Goal: Use online tool/utility: Utilize a website feature to perform a specific function

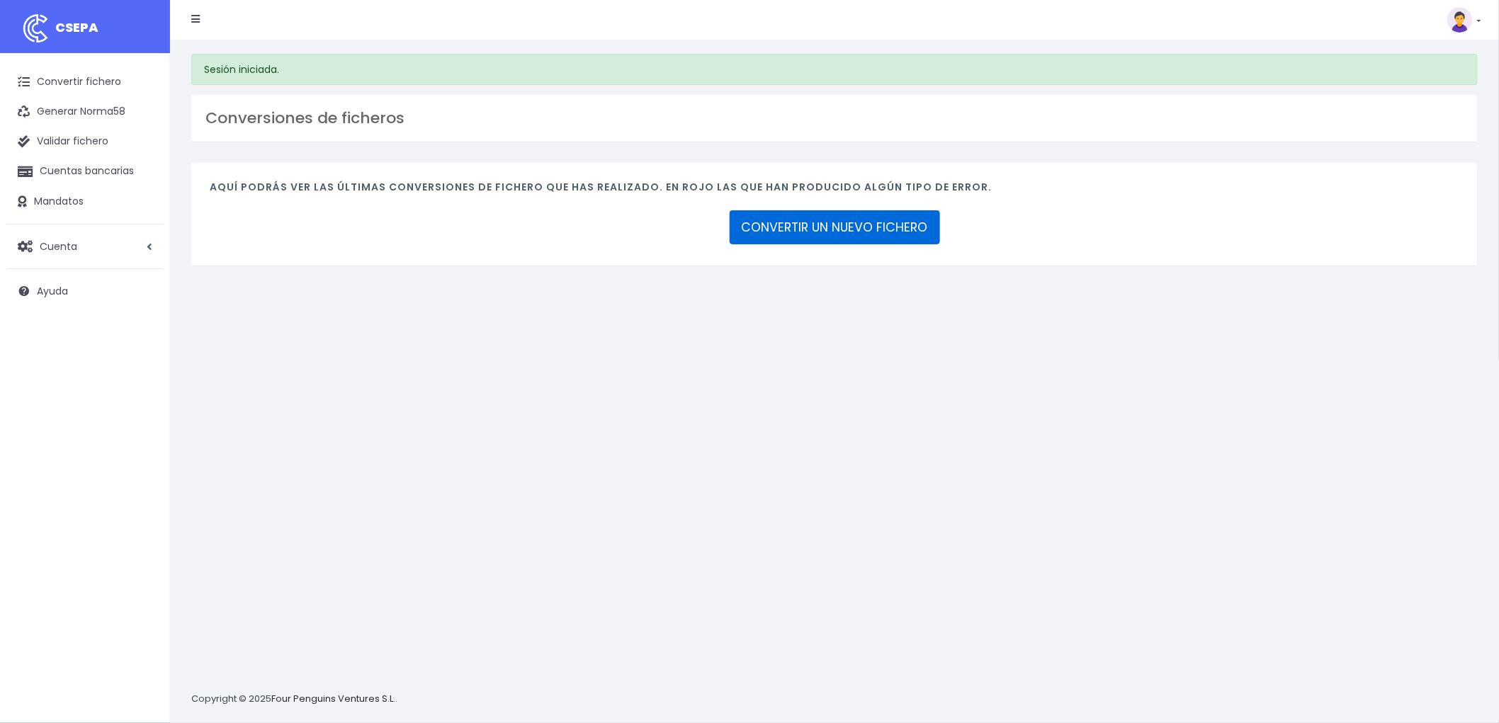
click at [846, 234] on link "CONVERTIR UN NUEVO FICHERO" at bounding box center [834, 227] width 210 height 34
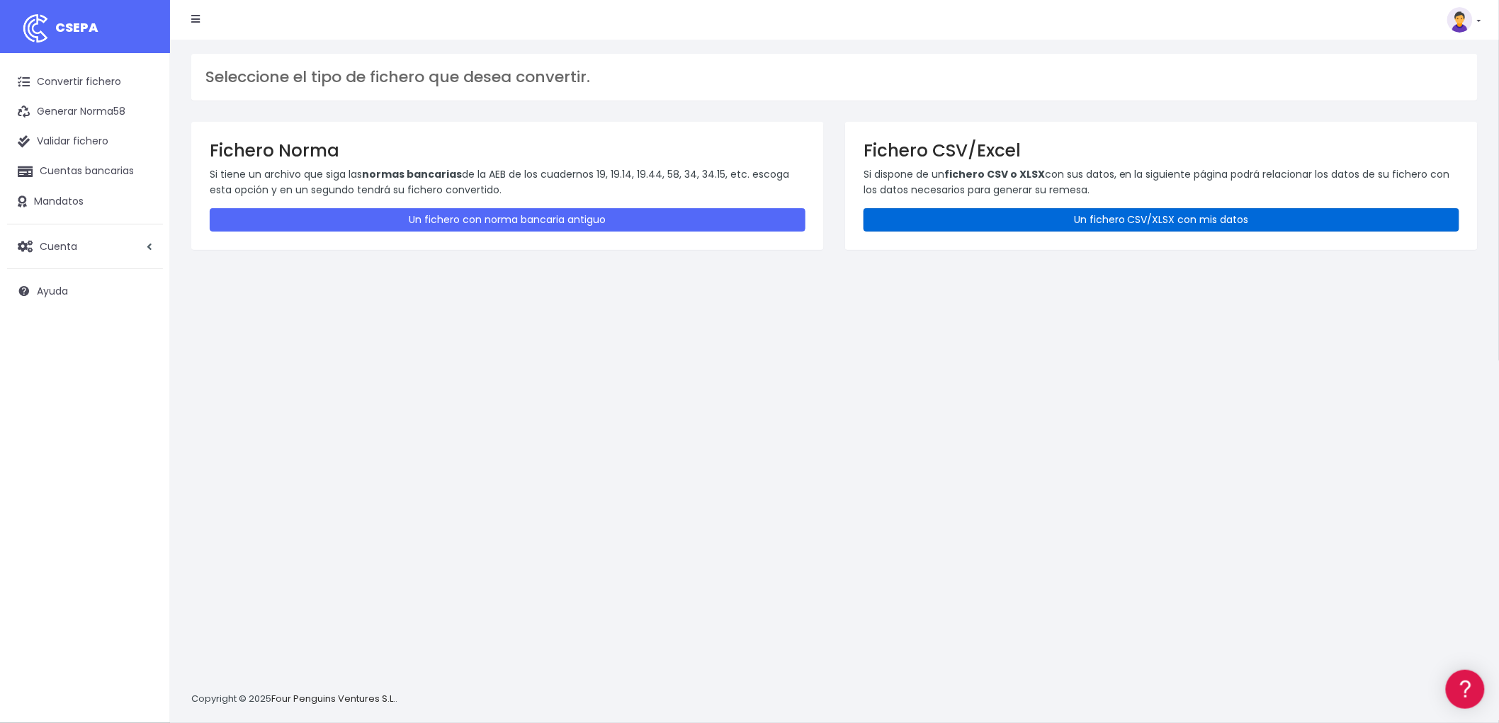
click at [1120, 215] on link "Un fichero CSV/XLSX con mis datos" at bounding box center [1161, 219] width 596 height 23
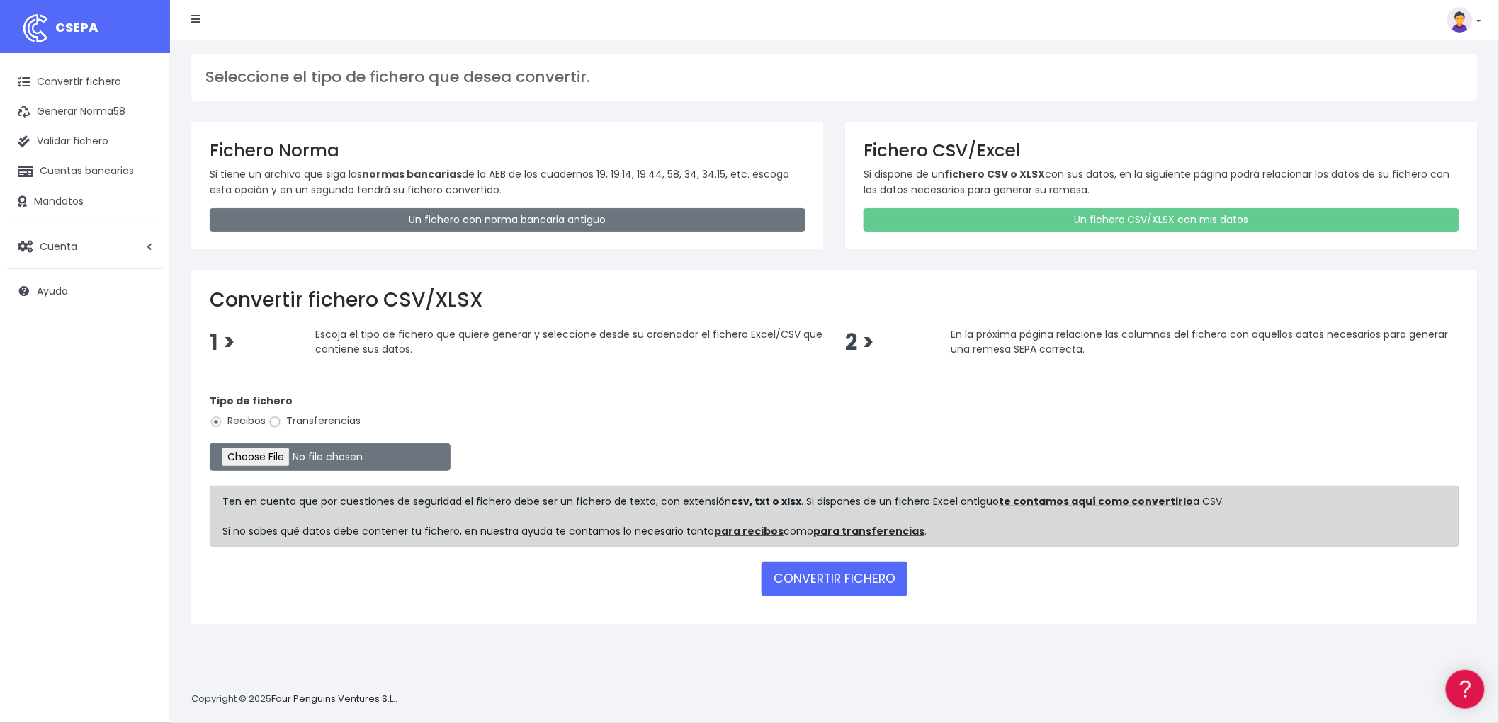
click at [271, 420] on input "Transferencias" at bounding box center [274, 422] width 13 height 13
radio input "true"
click at [284, 462] on input "file" at bounding box center [330, 457] width 241 height 28
type input "C:\fakepath\remesa trf bya.csv"
click at [839, 577] on button "CONVERTIR FICHERO" at bounding box center [834, 579] width 146 height 34
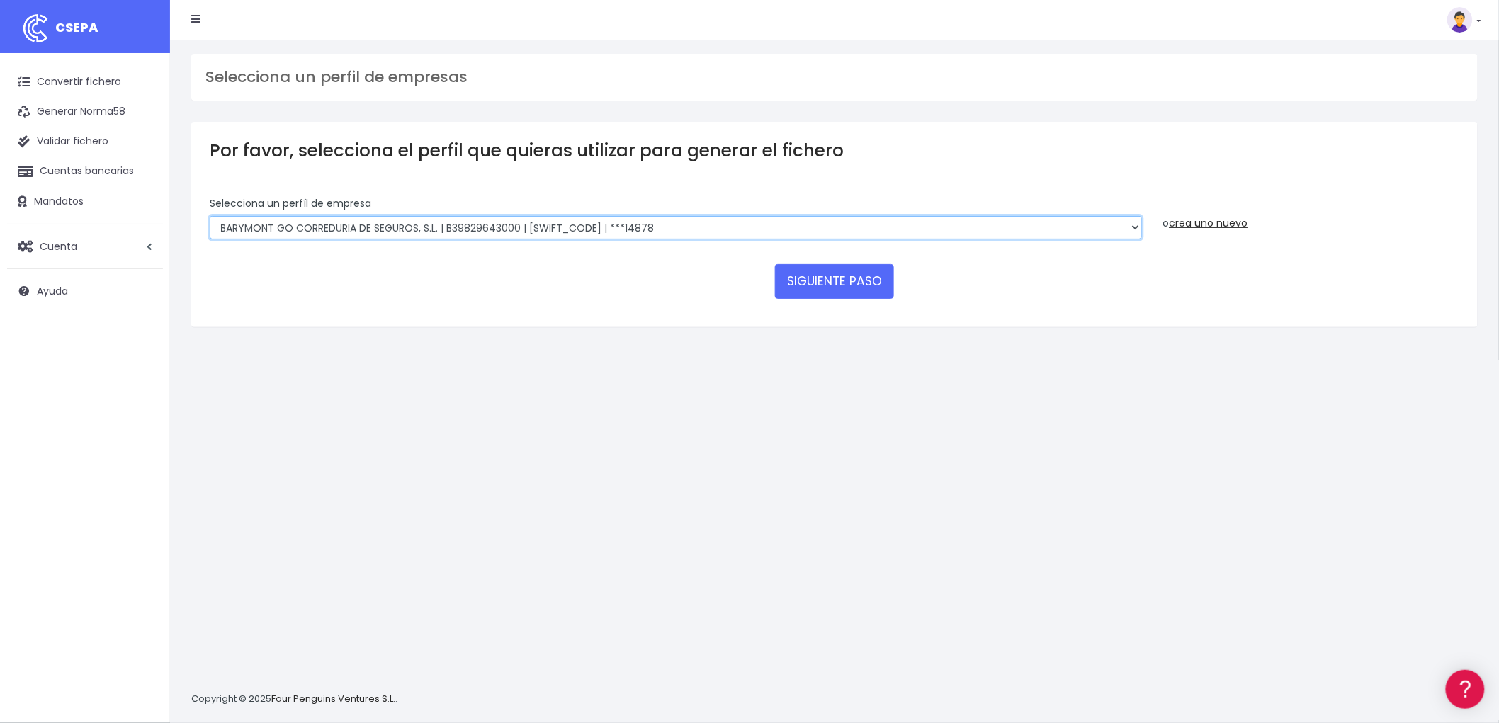
click at [1137, 225] on select "BARYMONT GO CORREDURIA DE SEGUROS, S.L. | B39829643000 | BSABESBBXXX | ***14878…" at bounding box center [676, 228] width 932 height 24
select select "1549"
click at [210, 216] on select "BARYMONT GO CORREDURIA DE SEGUROS, S.L. | B39829643000 | [SWIFT_CODE] | ***1487…" at bounding box center [676, 228] width 932 height 24
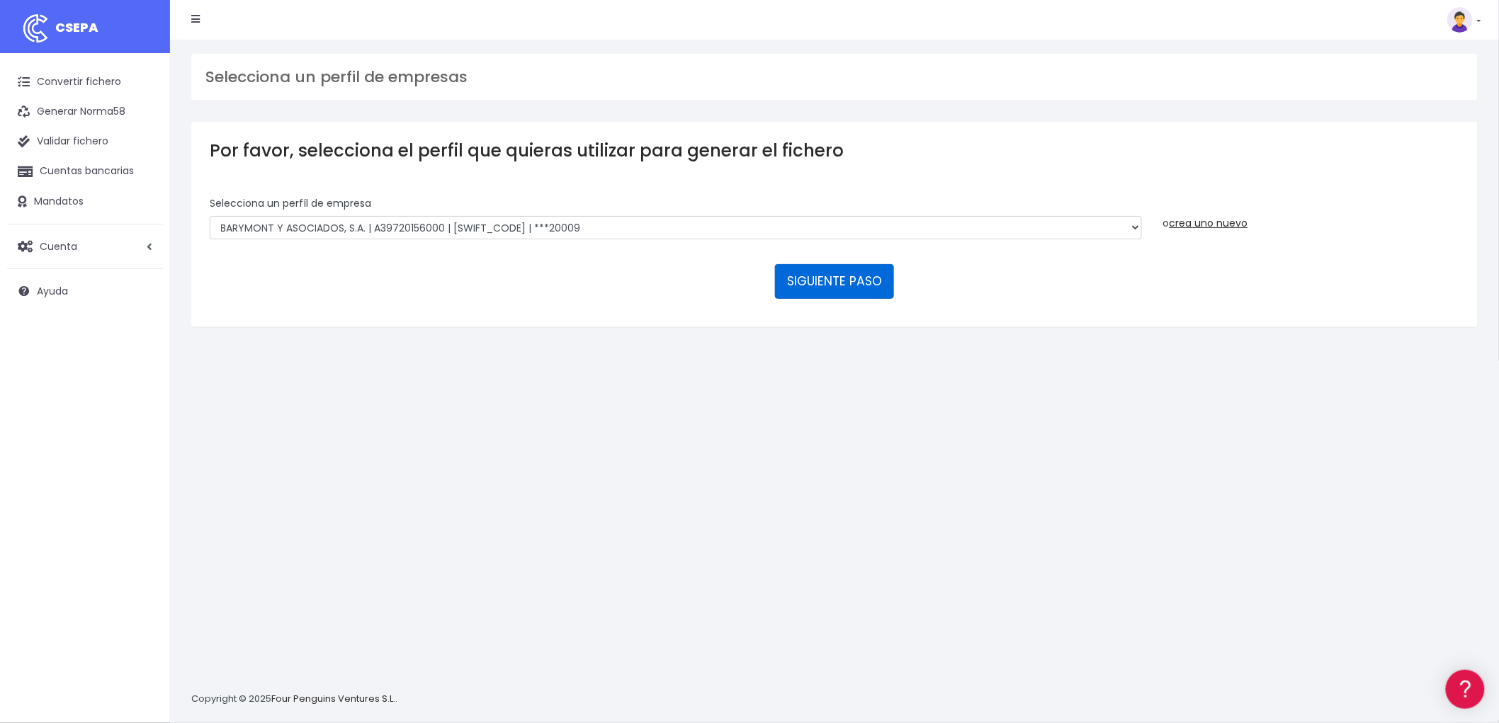
click at [822, 280] on button "SIGUIENTE PASO" at bounding box center [834, 281] width 119 height 34
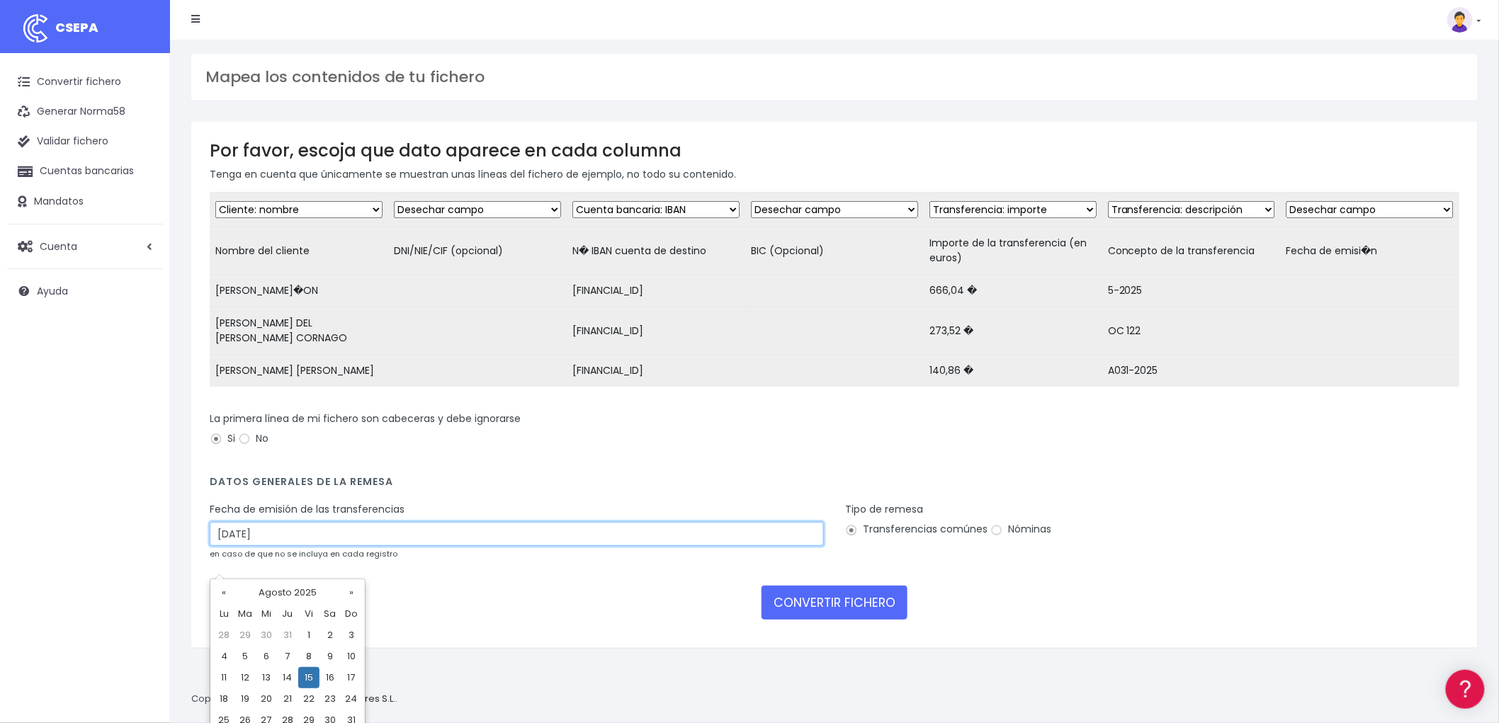
click at [294, 546] on input "15/08/2025" at bounding box center [517, 534] width 614 height 24
drag, startPoint x: 265, startPoint y: 673, endPoint x: 285, endPoint y: 686, distance: 23.8
click at [264, 673] on td "13" at bounding box center [266, 677] width 21 height 21
type input "13/08/2025"
click at [813, 620] on button "CONVERTIR FICHERO" at bounding box center [834, 603] width 146 height 34
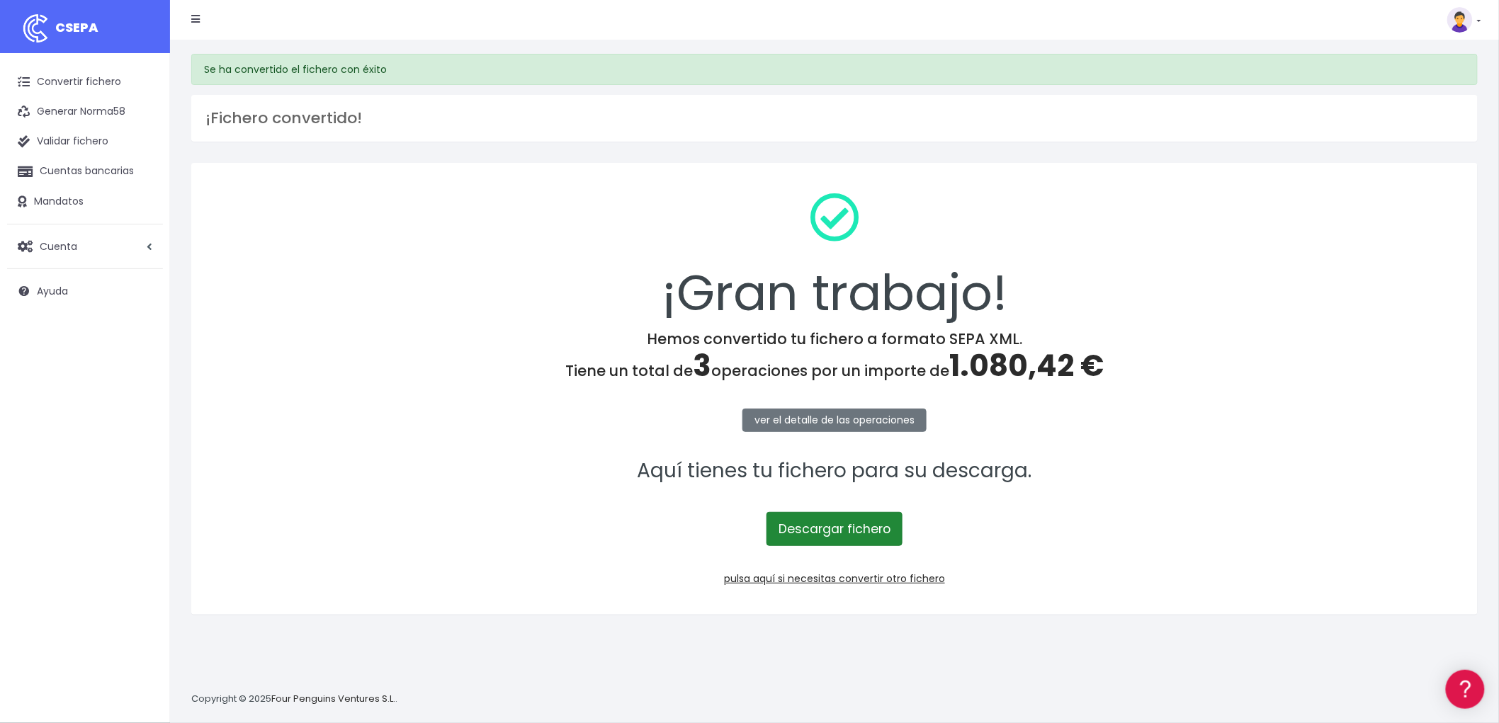
click at [839, 531] on link "Descargar fichero" at bounding box center [834, 529] width 136 height 34
click at [916, 578] on link "pulsa aquí si necesitas convertir otro fichero" at bounding box center [834, 579] width 221 height 14
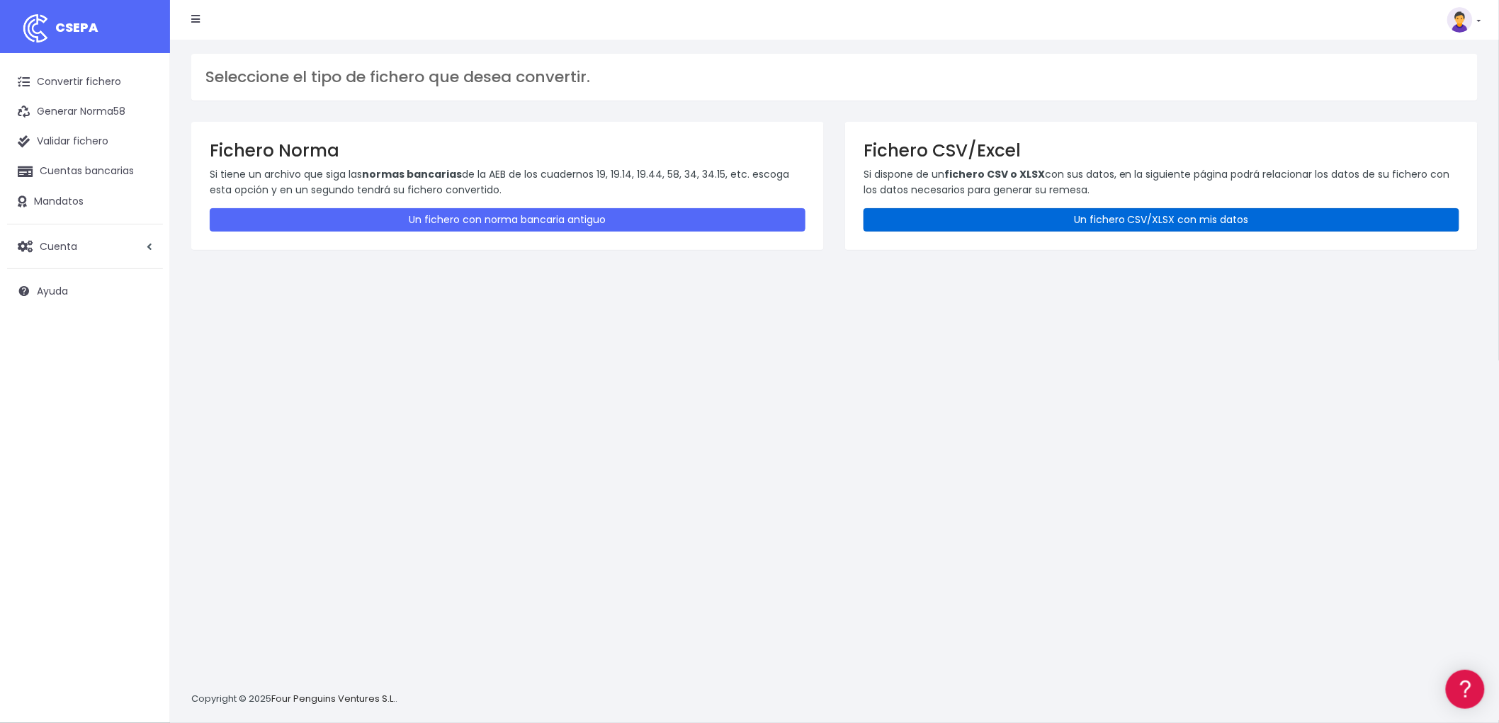
click at [1059, 218] on link "Un fichero CSV/XLSX con mis datos" at bounding box center [1161, 219] width 596 height 23
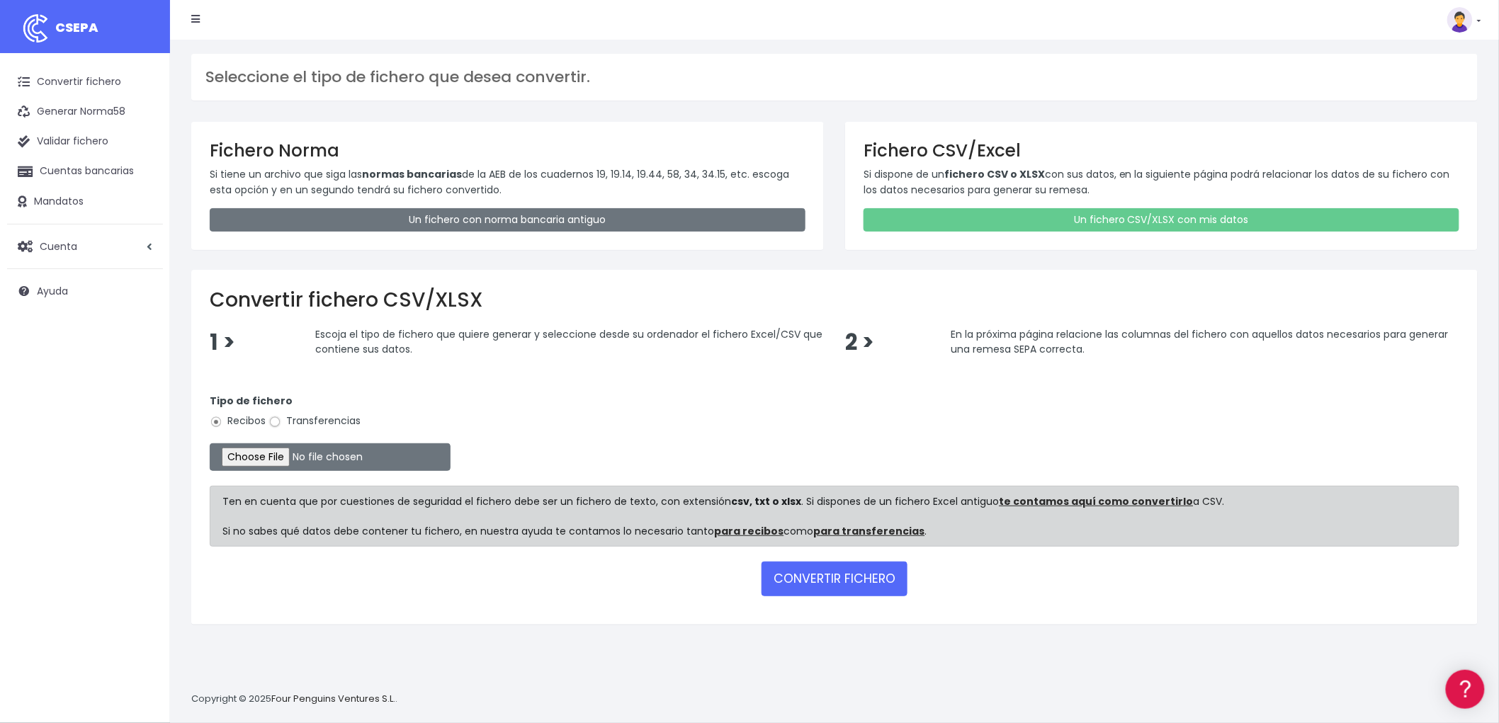
click at [273, 421] on input "Transferencias" at bounding box center [274, 422] width 13 height 13
radio input "true"
click at [268, 455] on input "file" at bounding box center [330, 457] width 241 height 28
type input "C:\fakepath\csv_to_sepa_2025-08-13_14-30-42.csv"
click at [859, 575] on button "CONVERTIR FICHERO" at bounding box center [834, 579] width 146 height 34
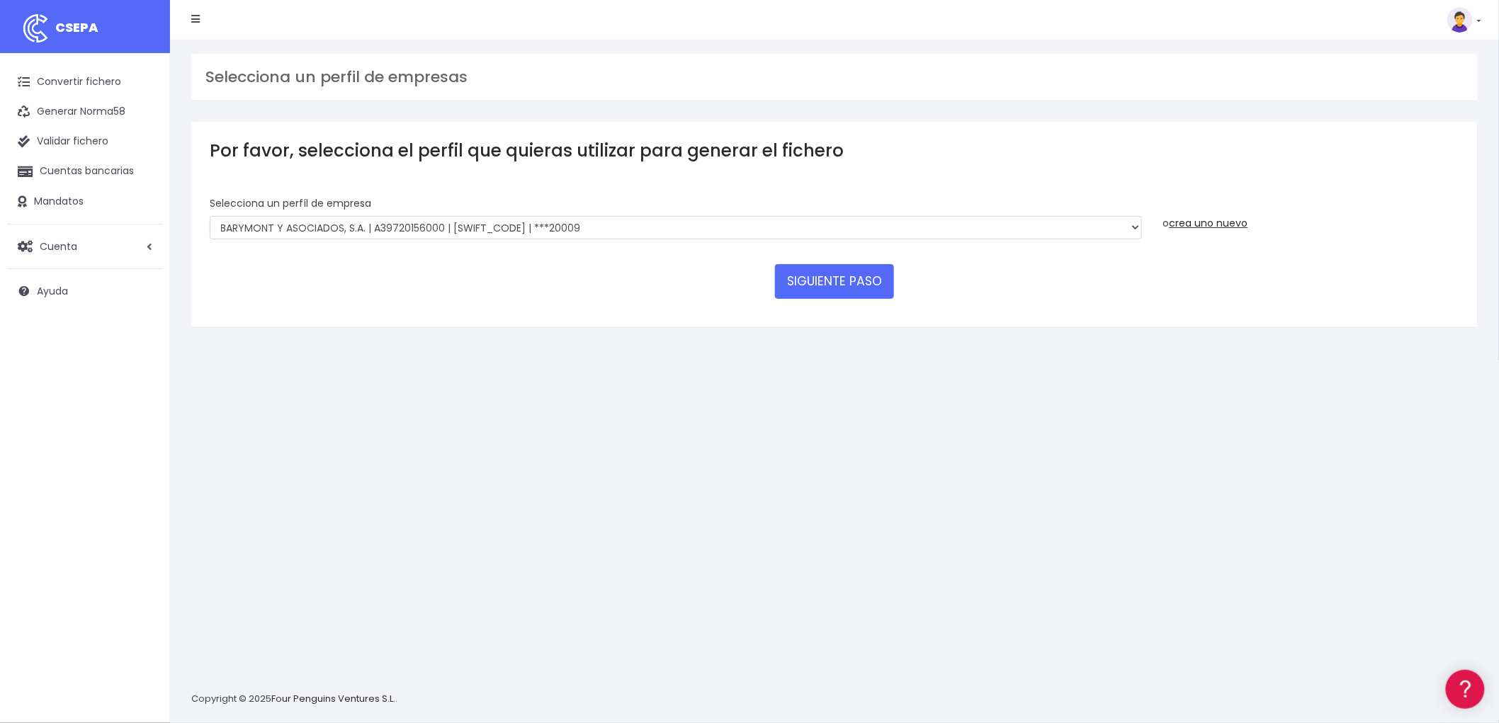
select select "1544"
click at [210, 216] on select "BARYMONT GO CORREDURIA DE SEGUROS, S.L. | B39829643000 | [SWIFT_CODE] | ***1487…" at bounding box center [676, 228] width 932 height 24
click at [827, 290] on button "SIGUIENTE PASO" at bounding box center [834, 281] width 119 height 34
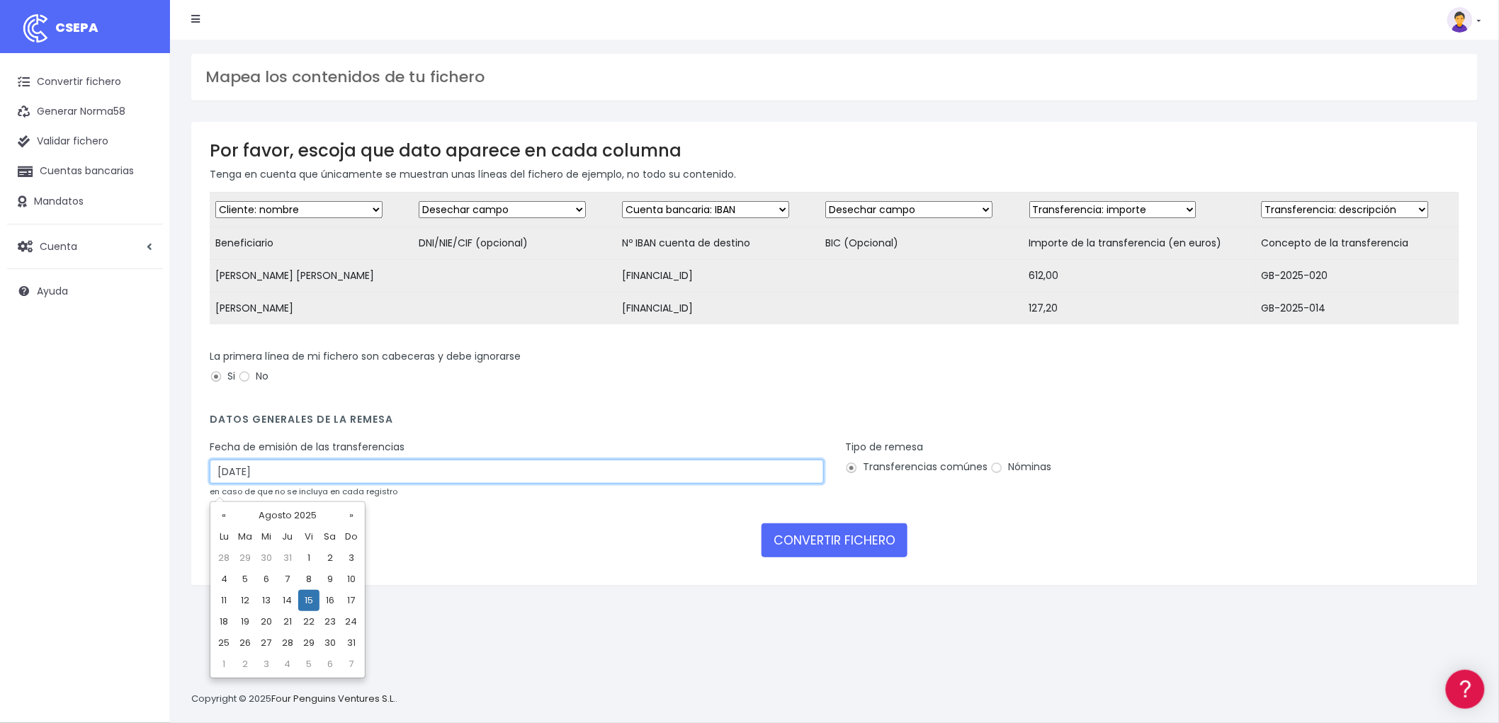
click at [356, 472] on input "[DATE]" at bounding box center [517, 472] width 614 height 24
click at [266, 598] on td "13" at bounding box center [266, 600] width 21 height 21
type input "[DATE]"
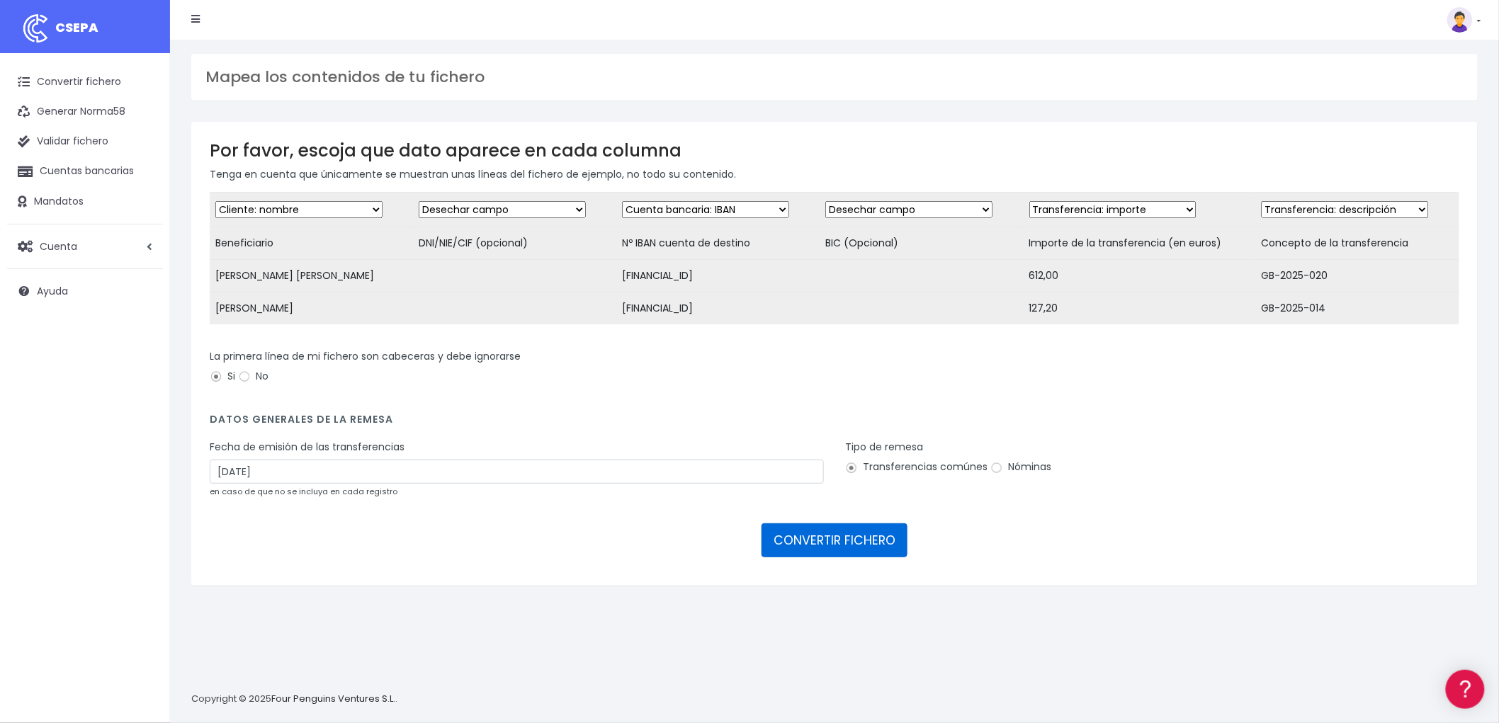
click at [812, 542] on button "CONVERTIR FICHERO" at bounding box center [834, 540] width 146 height 34
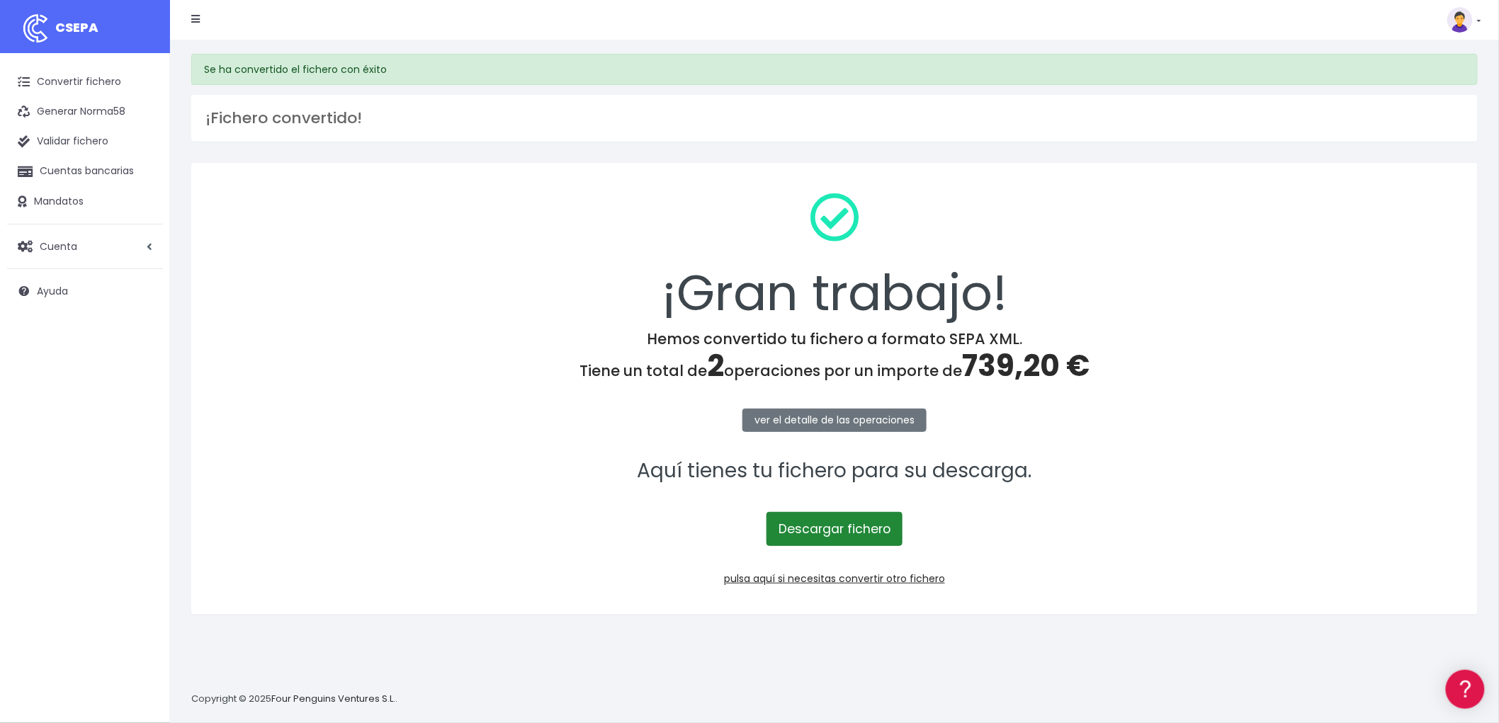
click at [846, 525] on link "Descargar fichero" at bounding box center [834, 529] width 136 height 34
